Goal: Task Accomplishment & Management: Manage account settings

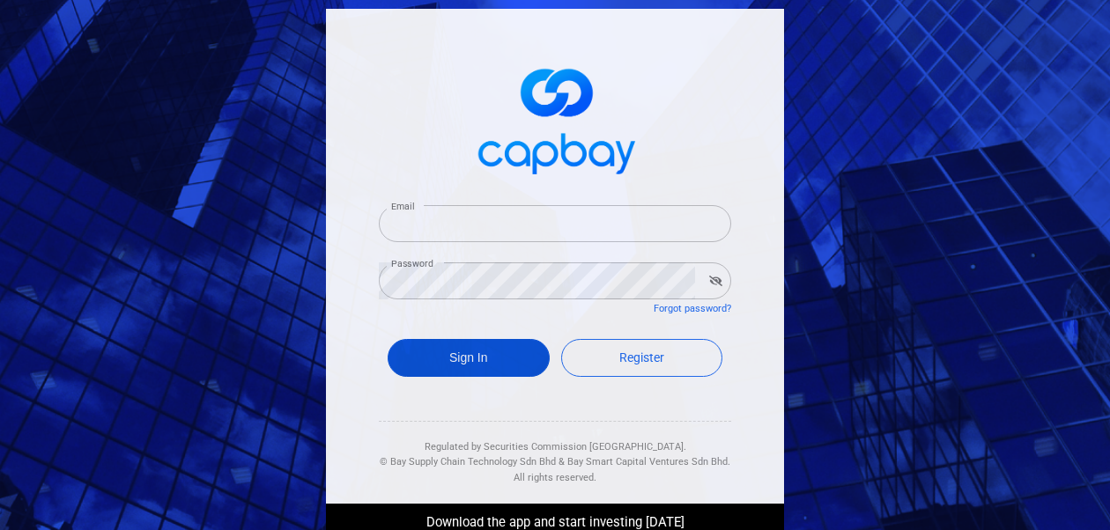
type input "[EMAIL_ADDRESS][DOMAIN_NAME]"
click at [460, 363] on button "Sign In" at bounding box center [469, 358] width 162 height 38
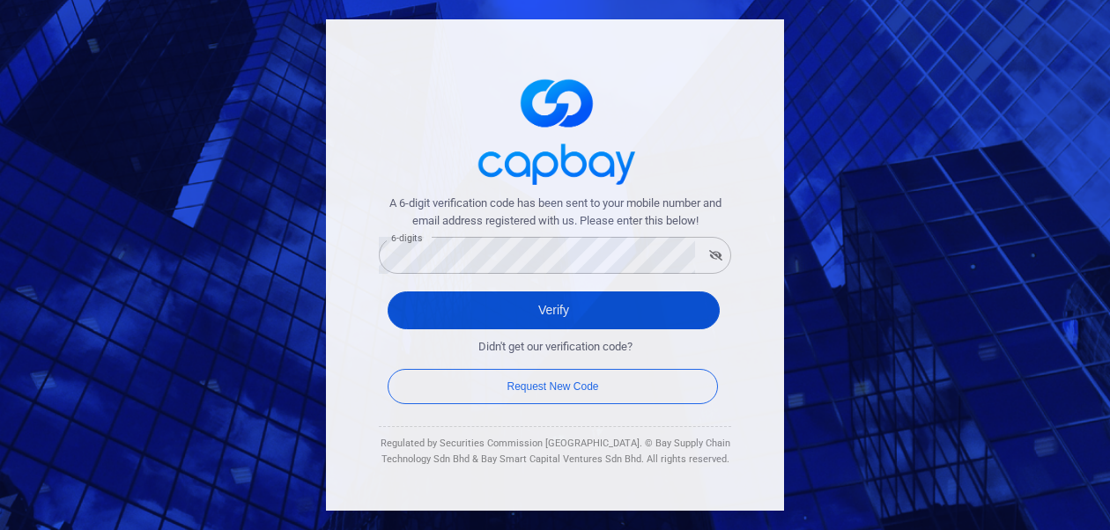
click at [419, 306] on button "Verify" at bounding box center [554, 311] width 332 height 38
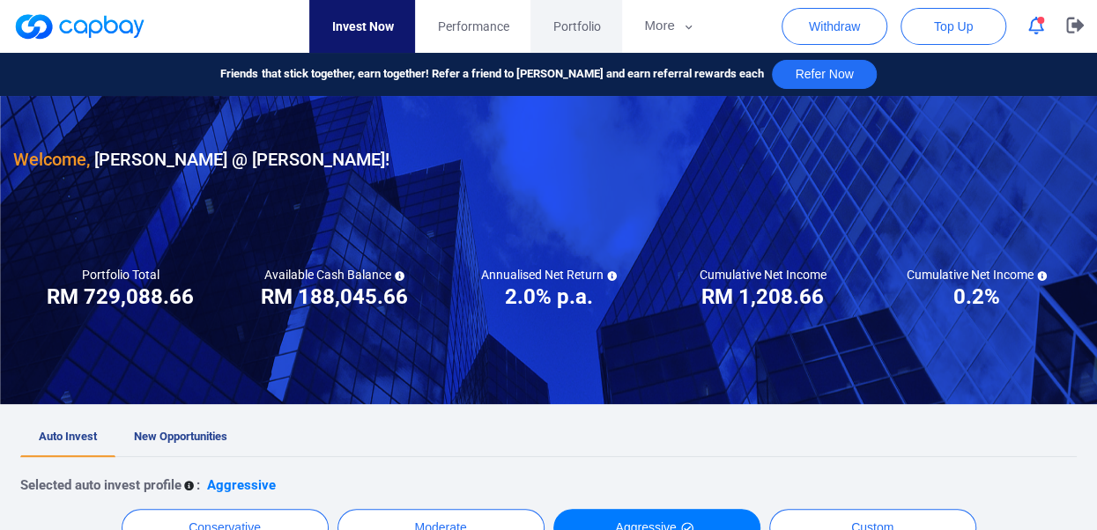
click at [585, 26] on span "Portfolio" at bounding box center [576, 26] width 48 height 19
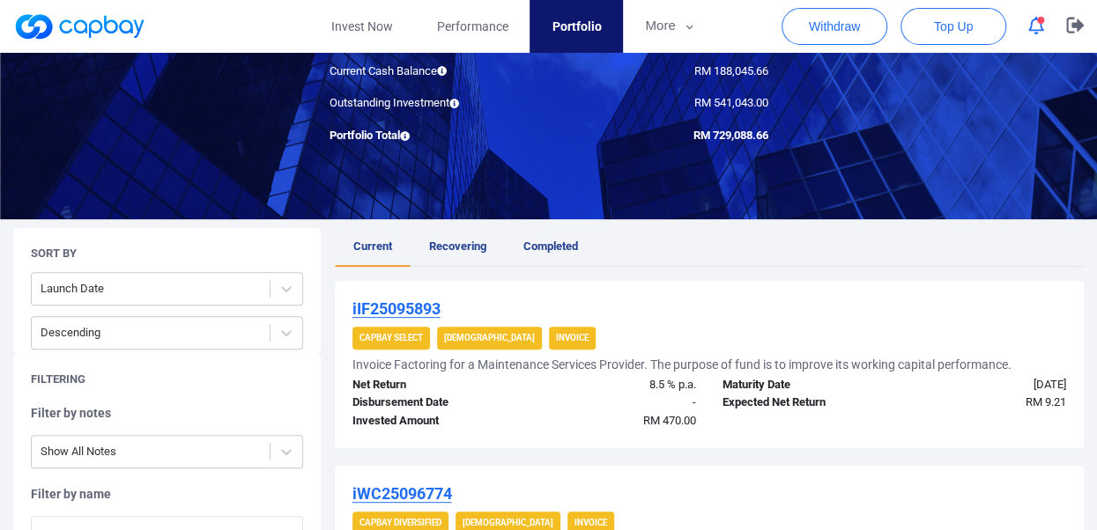
scroll to position [150, 0]
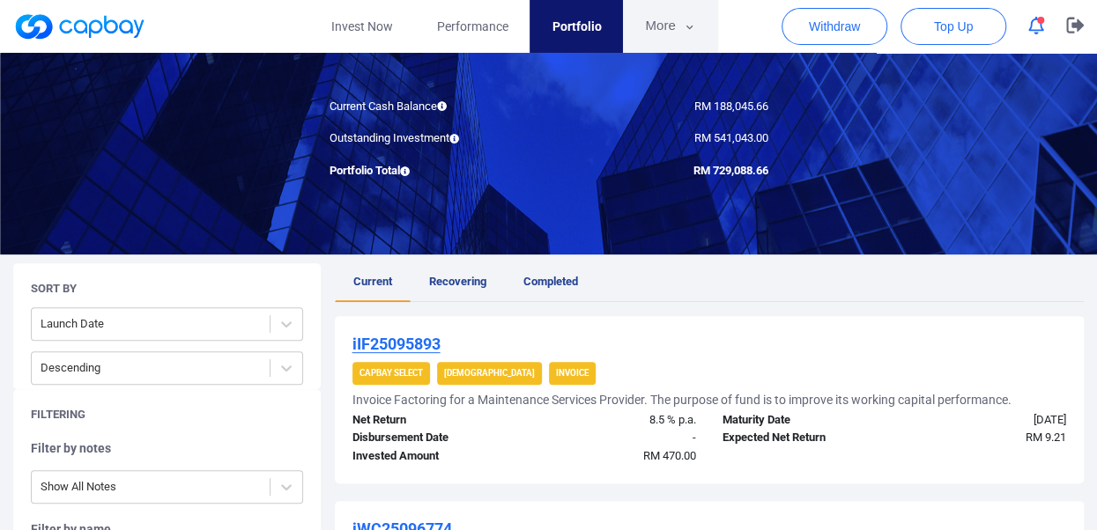
click at [687, 24] on icon "button" at bounding box center [689, 27] width 13 height 16
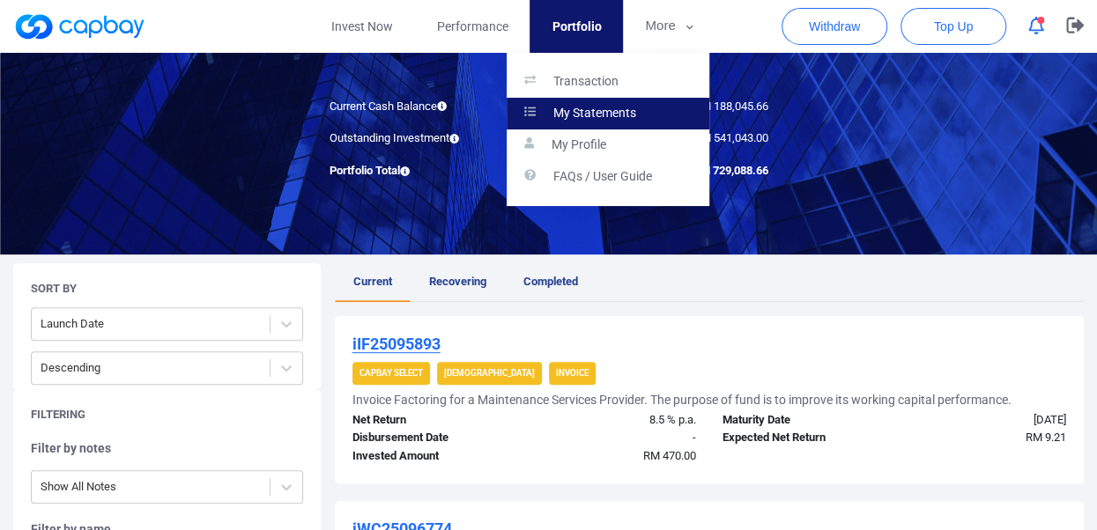
click at [610, 111] on p "My Statements" at bounding box center [594, 114] width 83 height 16
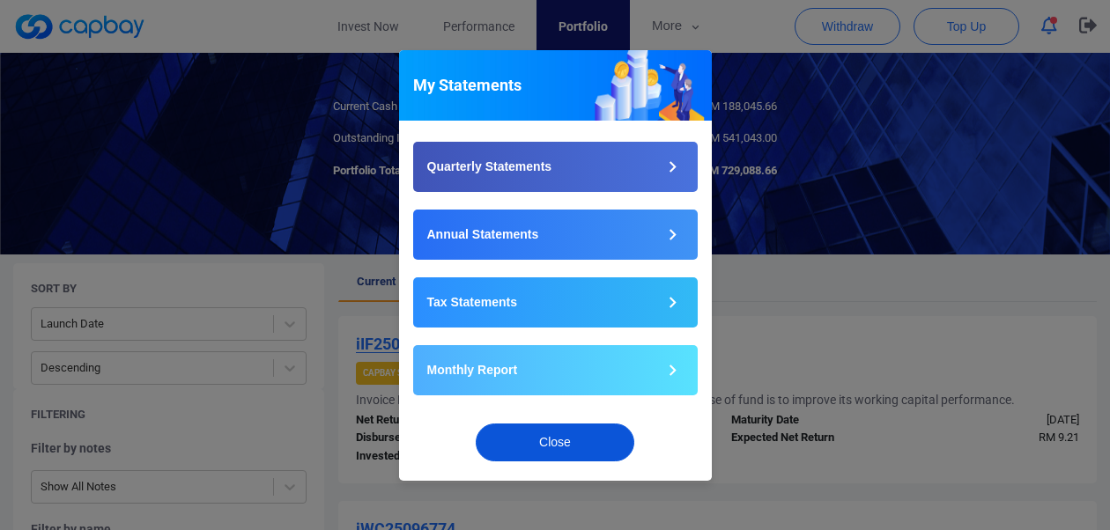
click at [567, 433] on button "Close" at bounding box center [555, 443] width 159 height 38
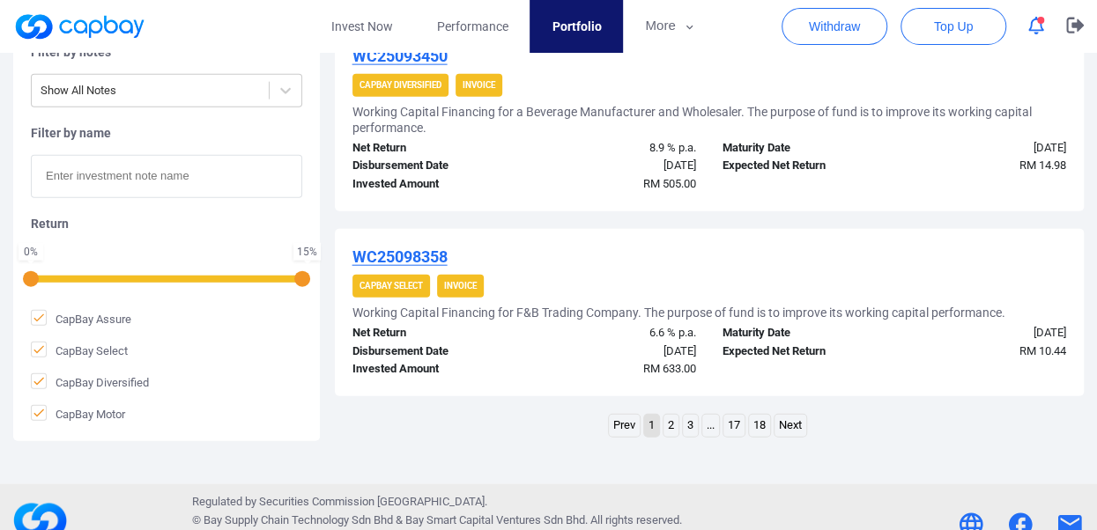
scroll to position [2007, 0]
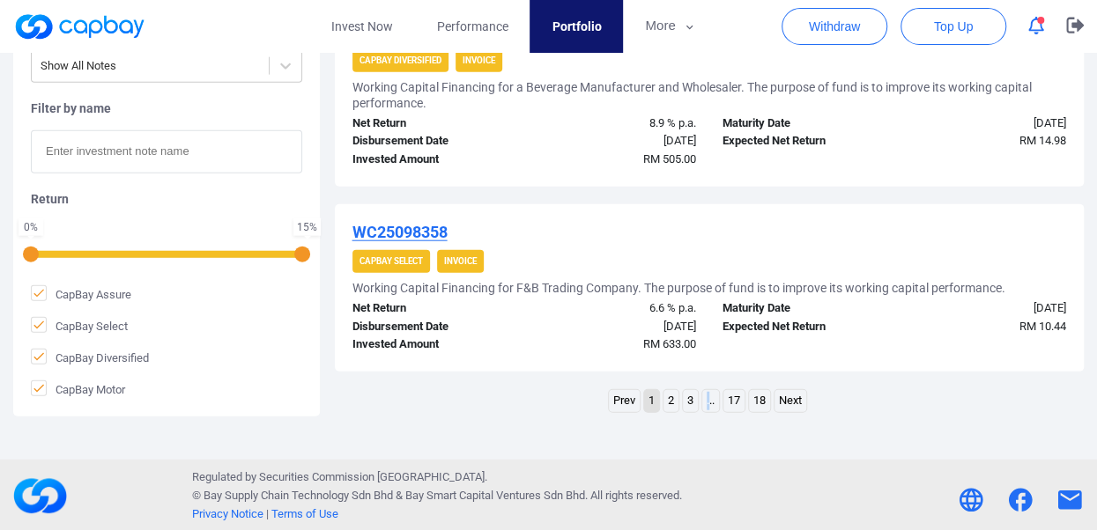
drag, startPoint x: 696, startPoint y: 405, endPoint x: 736, endPoint y: 403, distance: 40.6
click at [736, 403] on ul "Prev 1 2 3 ... 17 18 Next" at bounding box center [709, 403] width 202 height 28
click at [789, 397] on link "Next" at bounding box center [790, 401] width 32 height 22
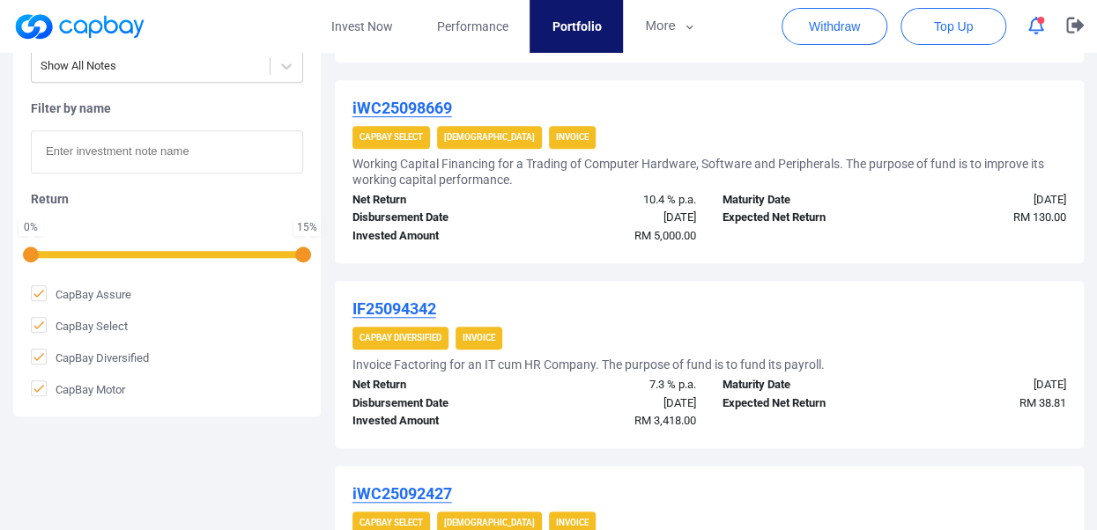
click at [789, 397] on div "Expected Net Return" at bounding box center [801, 404] width 185 height 18
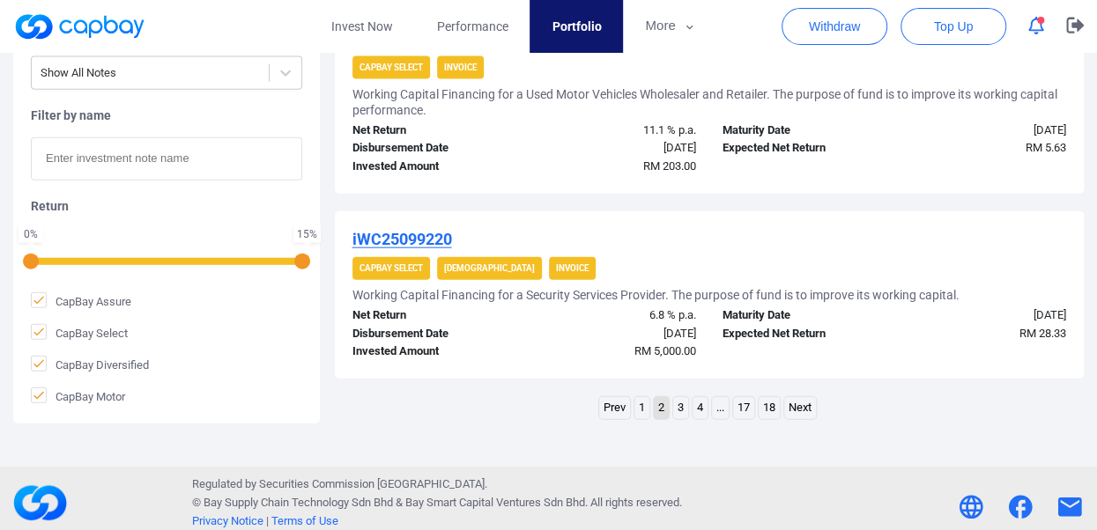
scroll to position [1971, 0]
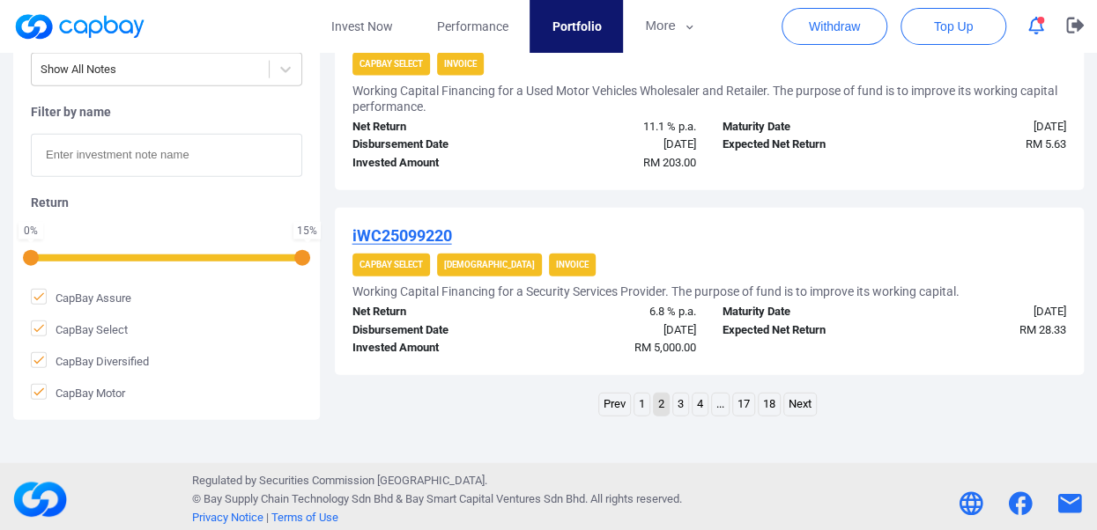
click at [801, 404] on link "Next" at bounding box center [800, 405] width 32 height 22
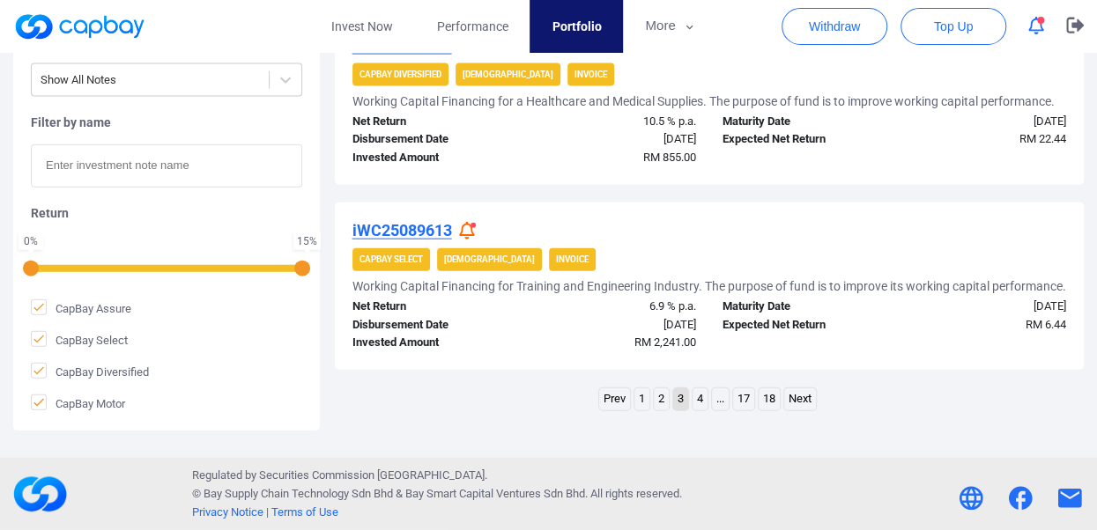
scroll to position [1959, 0]
click at [701, 403] on link "4" at bounding box center [699, 399] width 15 height 22
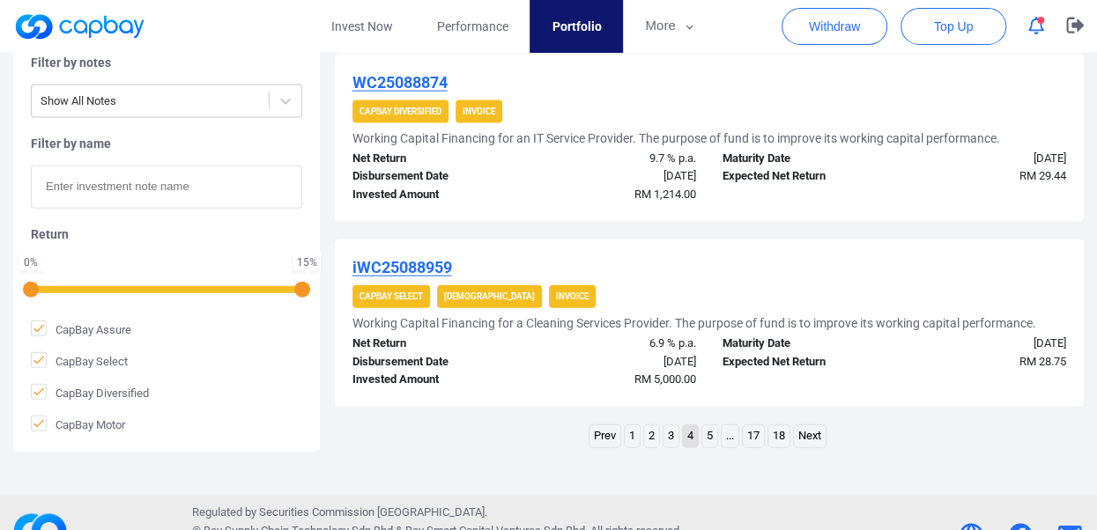
scroll to position [1927, 0]
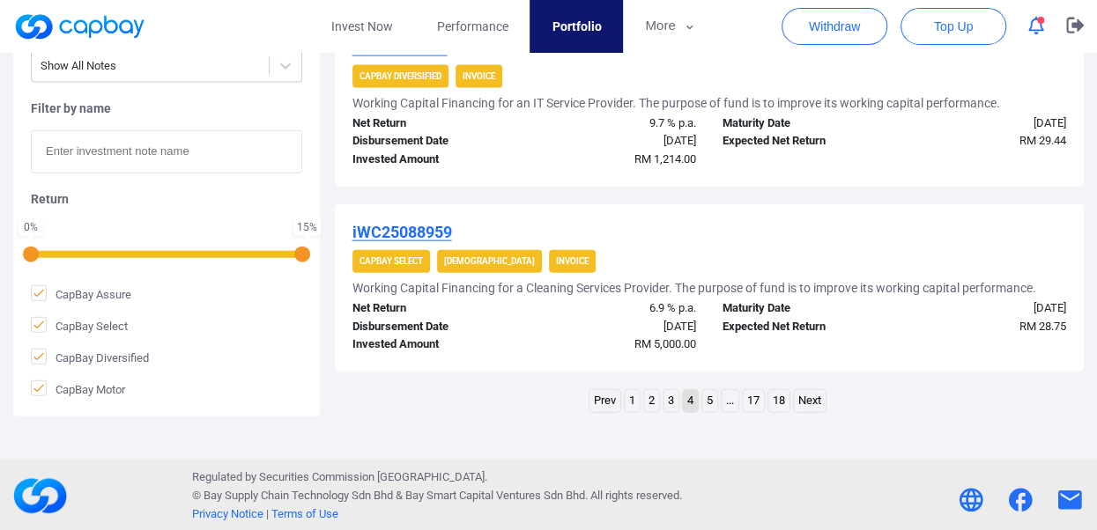
click at [800, 397] on link "Next" at bounding box center [810, 401] width 32 height 22
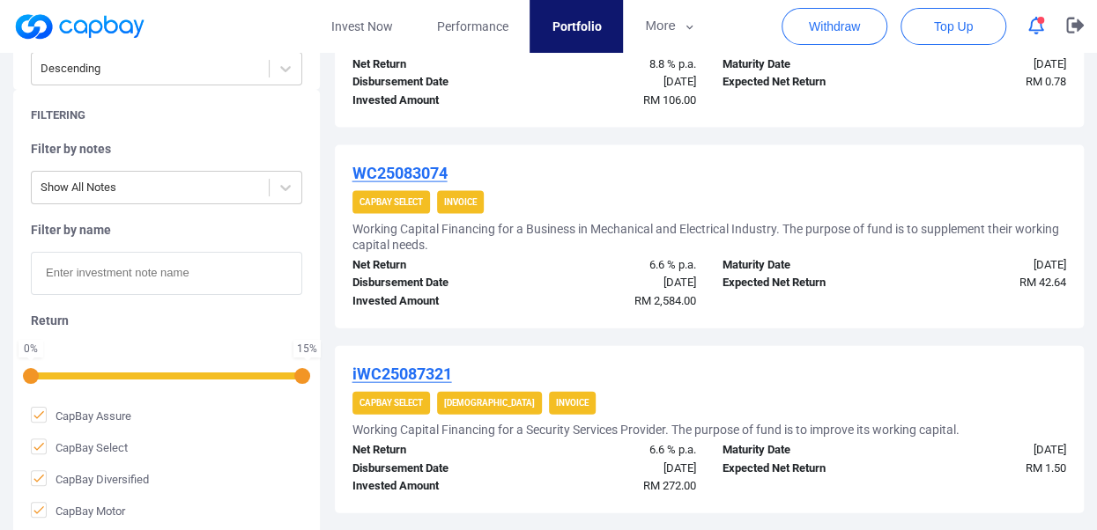
scroll to position [1943, 0]
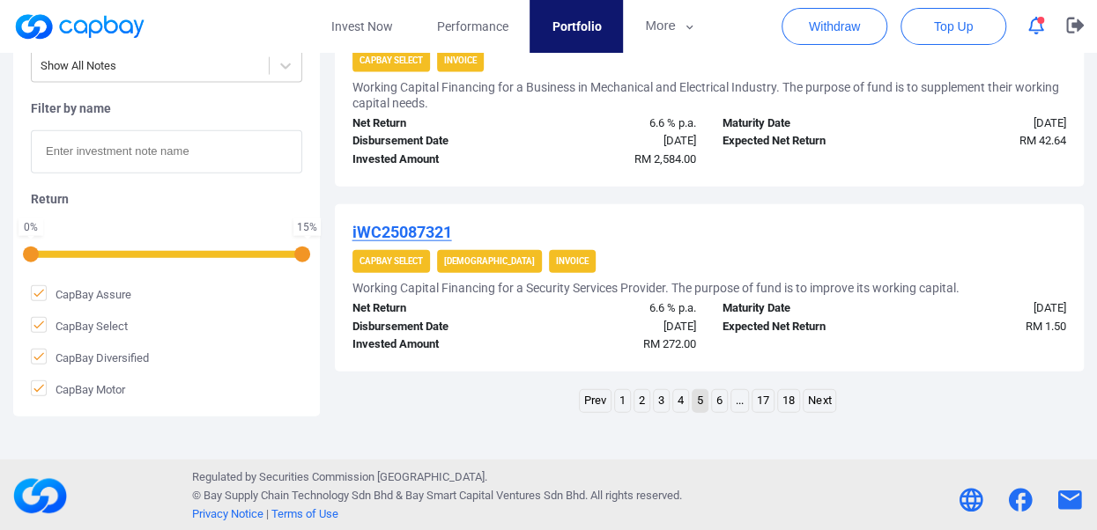
click at [720, 397] on link "6" at bounding box center [719, 401] width 15 height 22
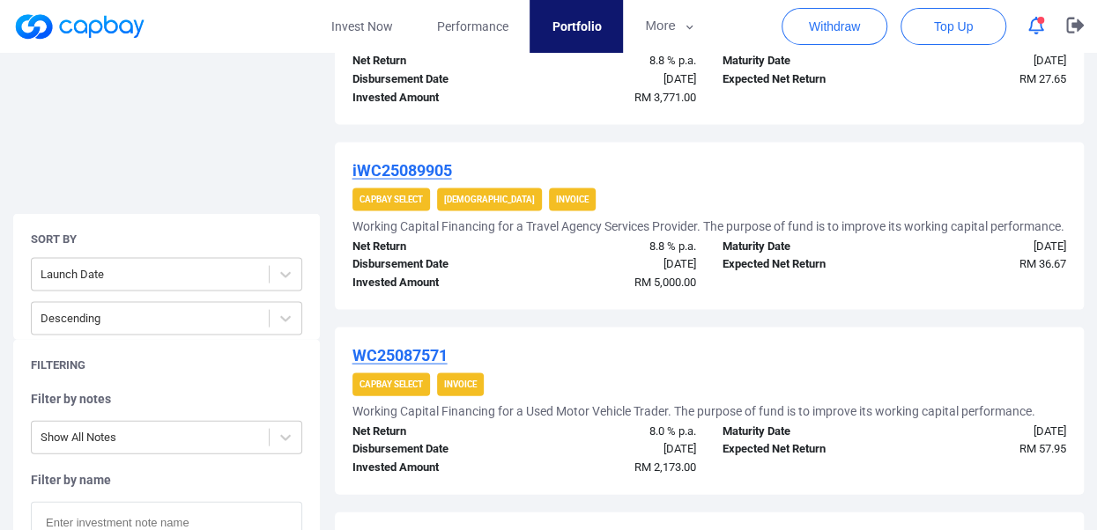
scroll to position [2038, 0]
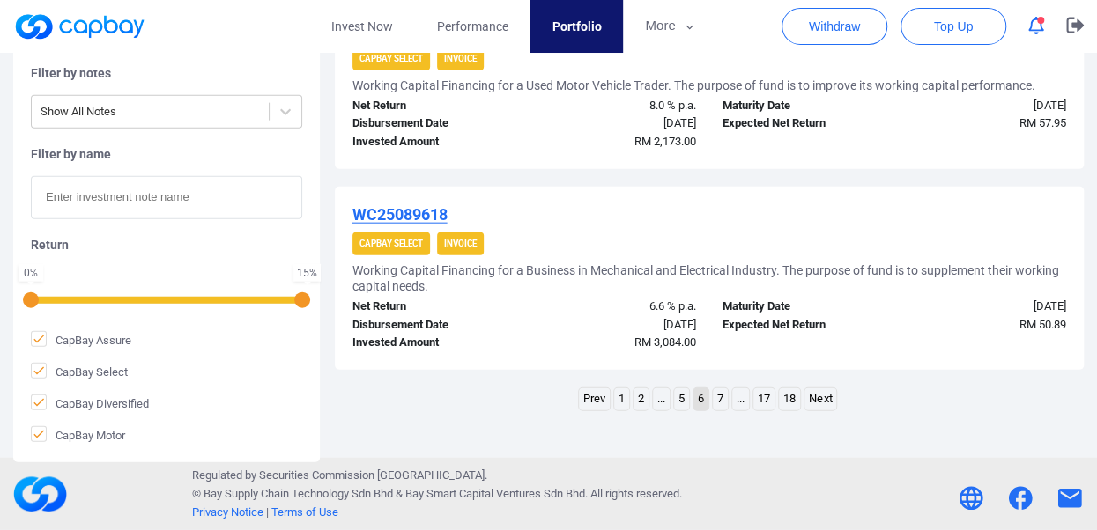
click at [824, 403] on link "Next" at bounding box center [820, 399] width 32 height 22
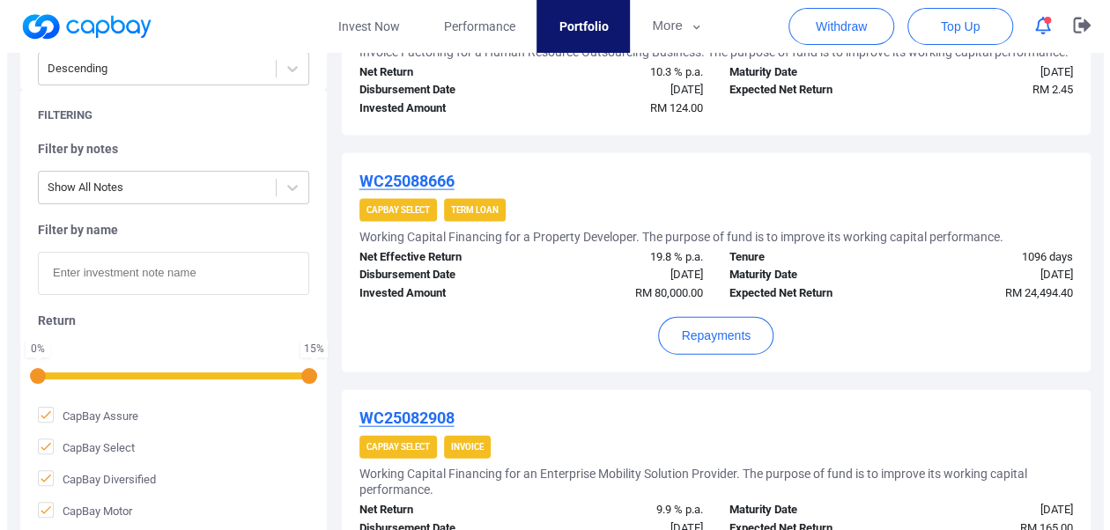
scroll to position [1812, 0]
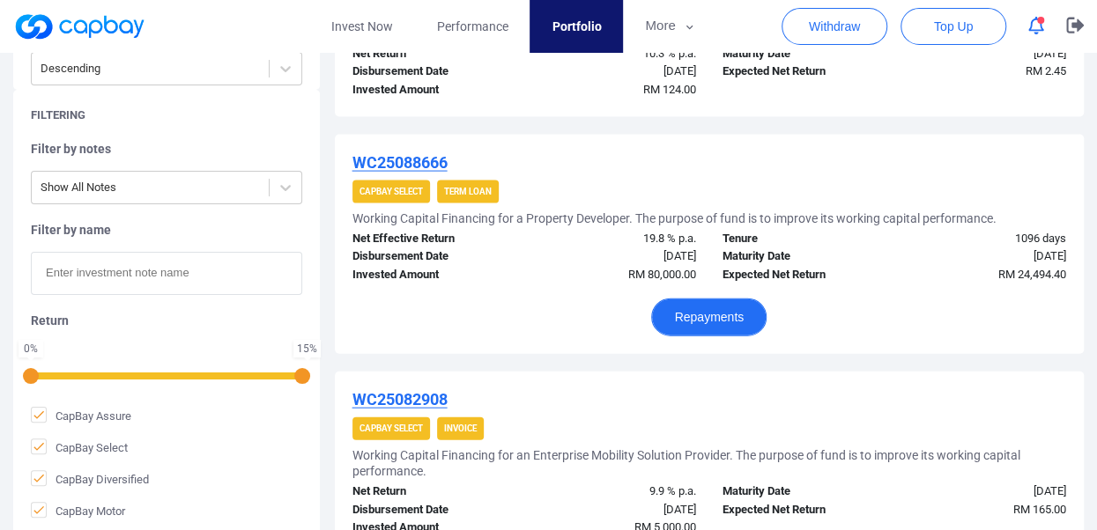
click at [722, 319] on button "Repayments" at bounding box center [708, 318] width 115 height 38
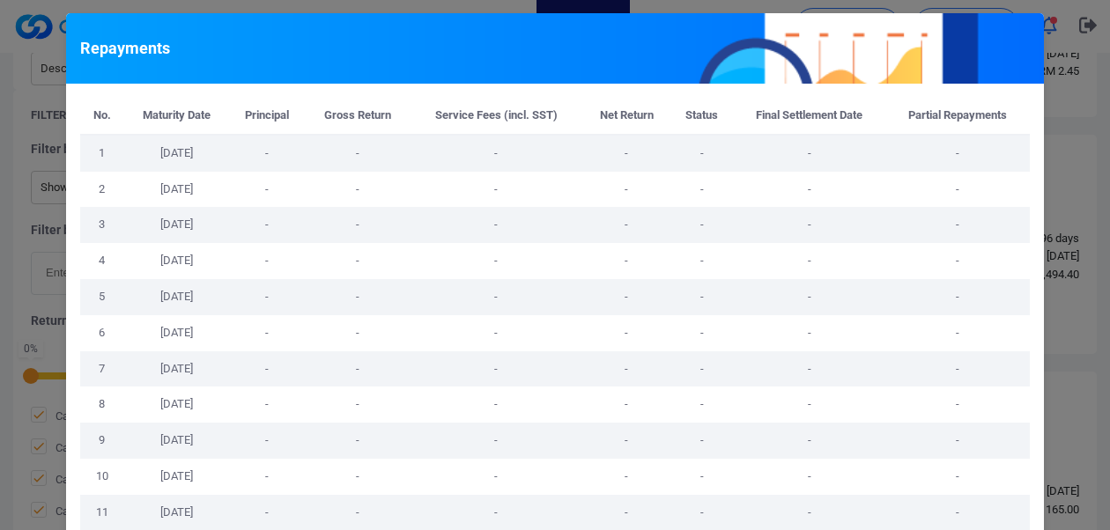
scroll to position [150, 0]
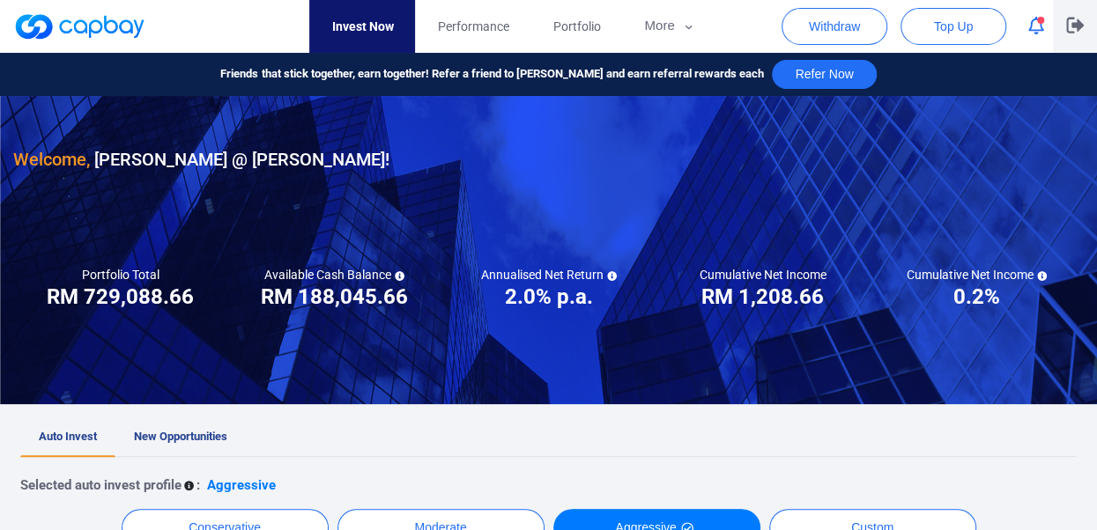
click at [1072, 26] on icon "button" at bounding box center [1075, 26] width 18 height 16
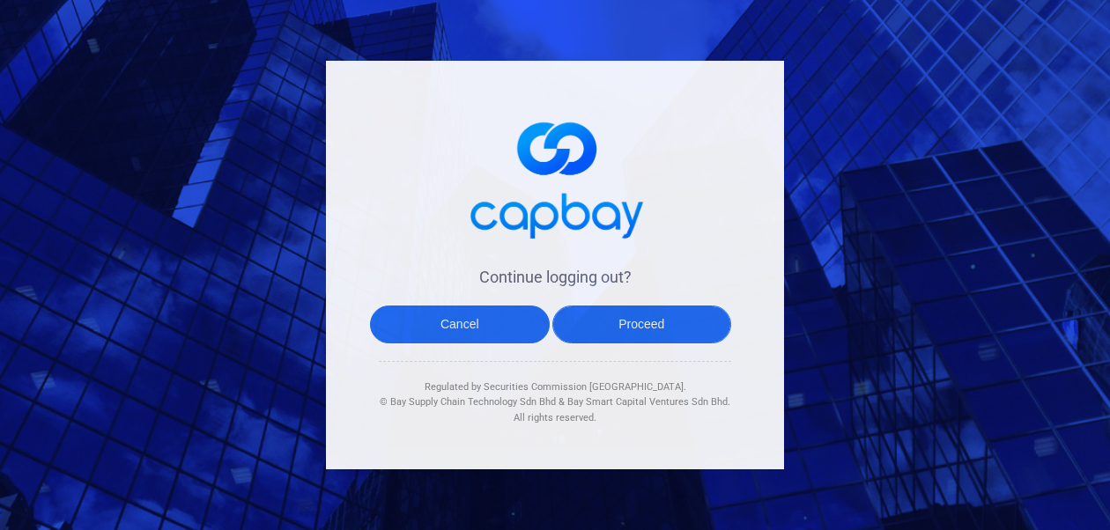
click at [595, 329] on button "Proceed" at bounding box center [642, 325] width 180 height 38
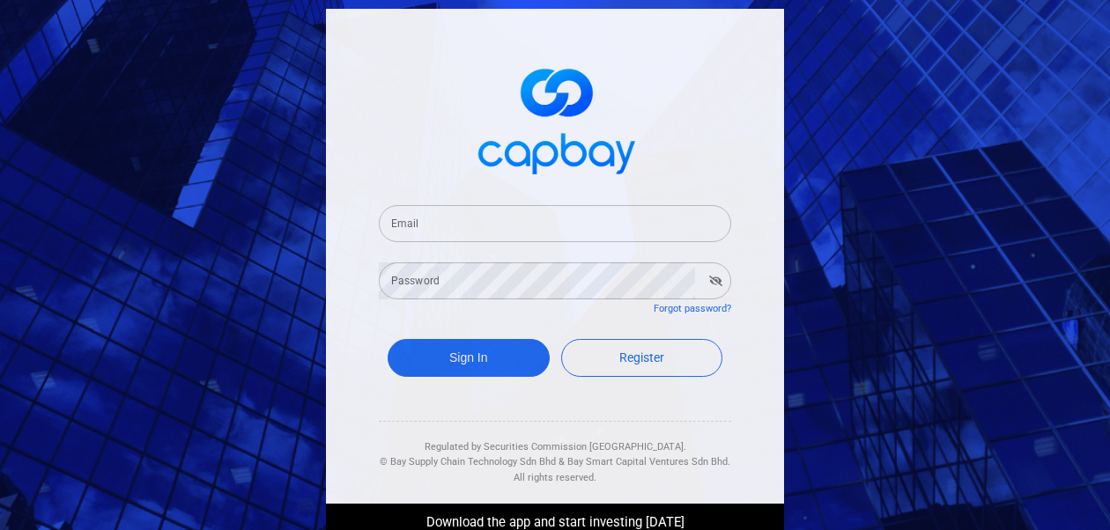
type input "[EMAIL_ADDRESS][DOMAIN_NAME]"
